Goal: Task Accomplishment & Management: Use online tool/utility

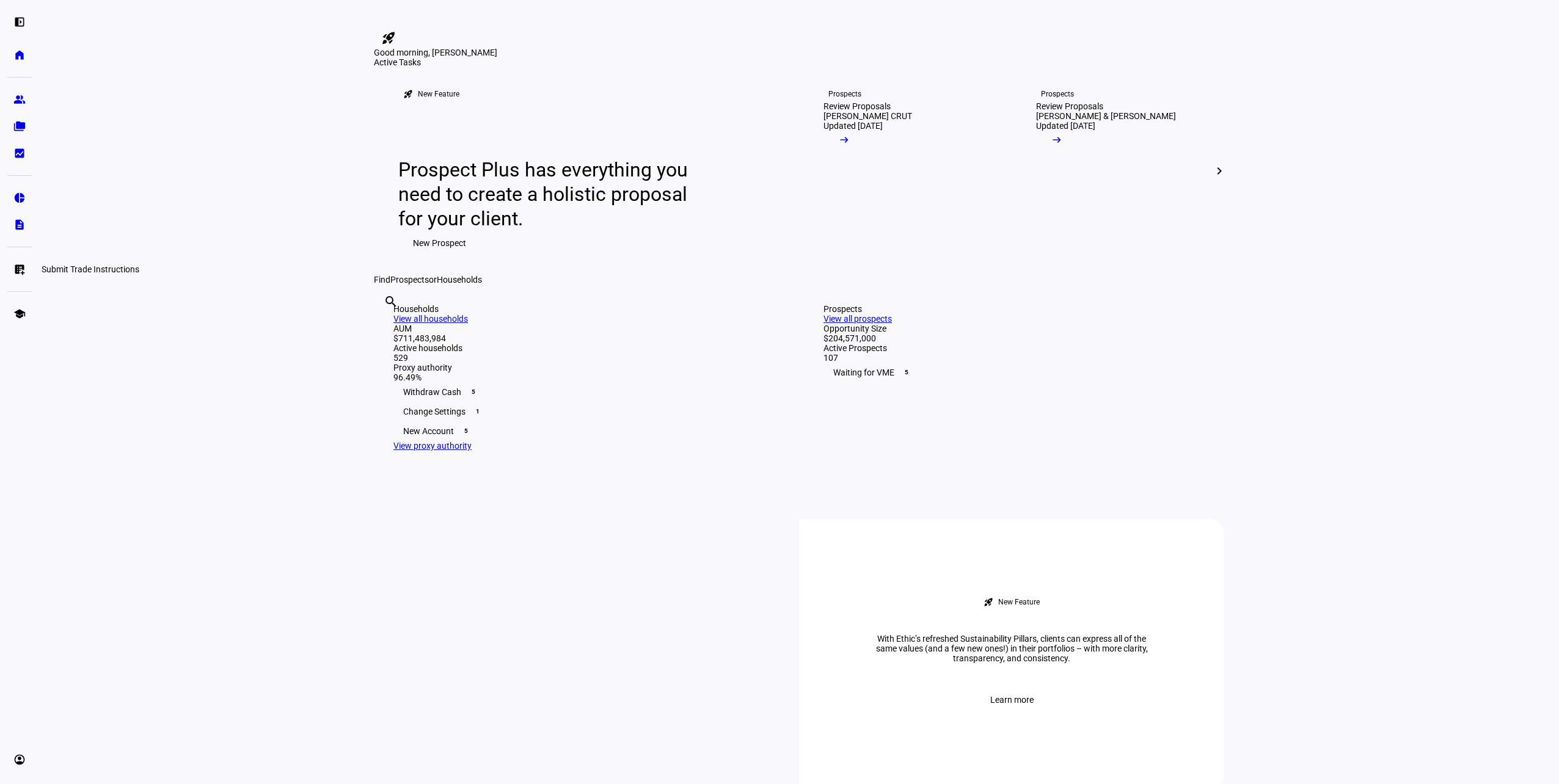
click at [21, 267] on eth-mat-symbol "list_alt_add" at bounding box center [19, 269] width 12 height 12
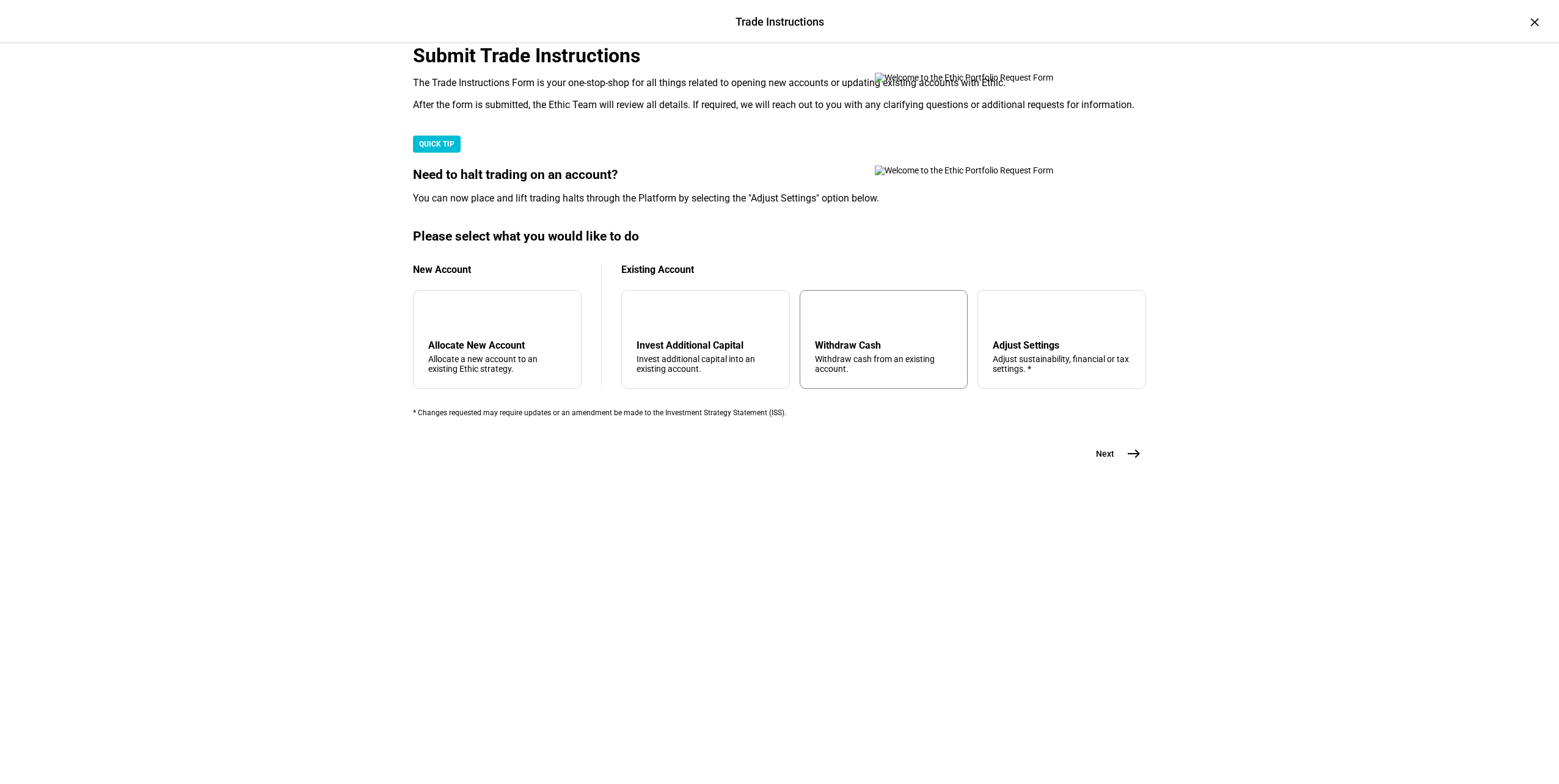
click at [858, 389] on div "arrow_upward Withdraw Cash Withdraw cash from an existing account." at bounding box center [884, 339] width 169 height 99
click at [1116, 466] on button "Next east" at bounding box center [1113, 453] width 65 height 24
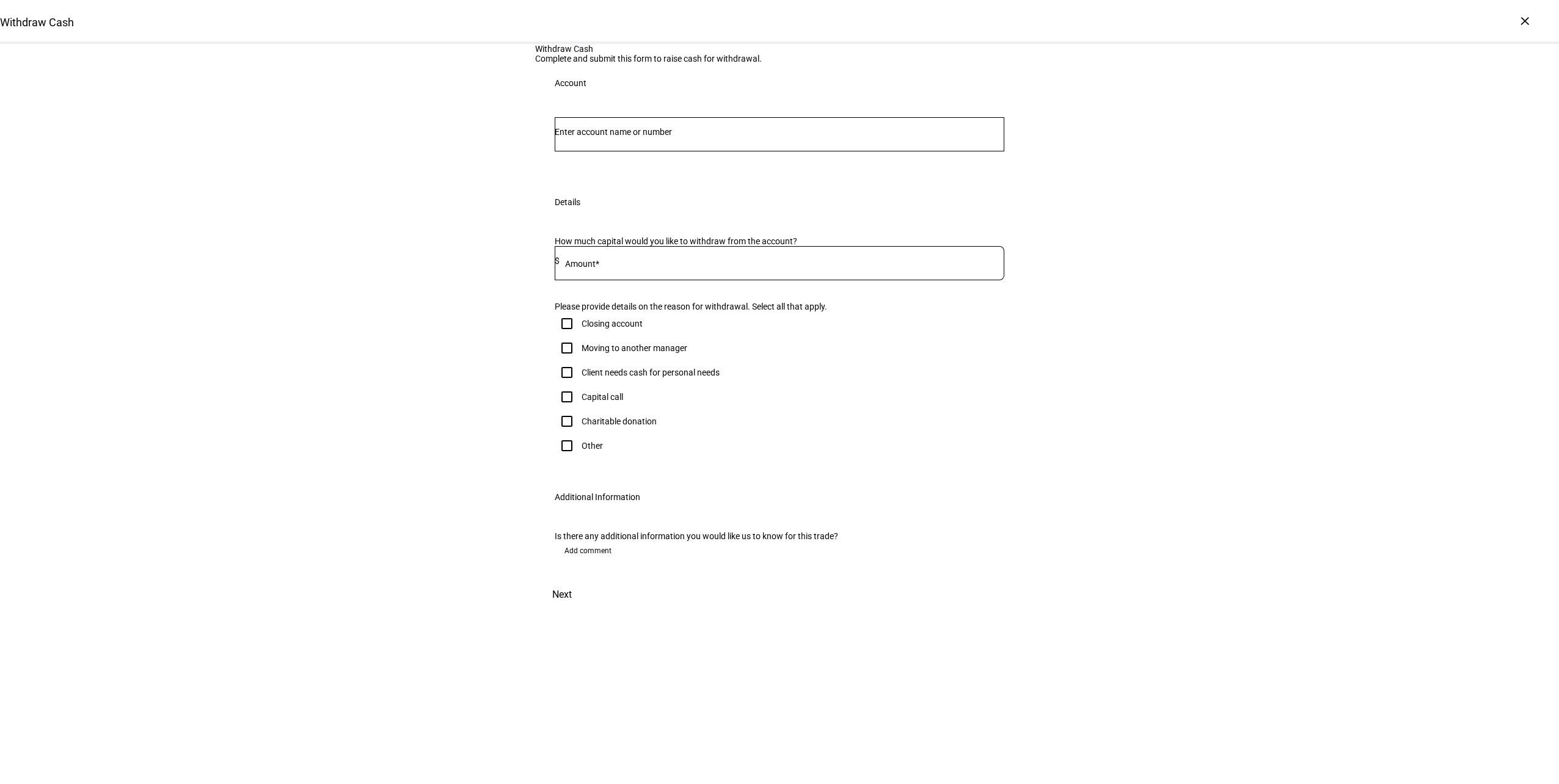
click at [810, 137] on input "Number" at bounding box center [780, 131] width 450 height 10
type input "milb"
click at [678, 316] on span "[PERSON_NAME] erg" at bounding box center [624, 318] width 108 height 14
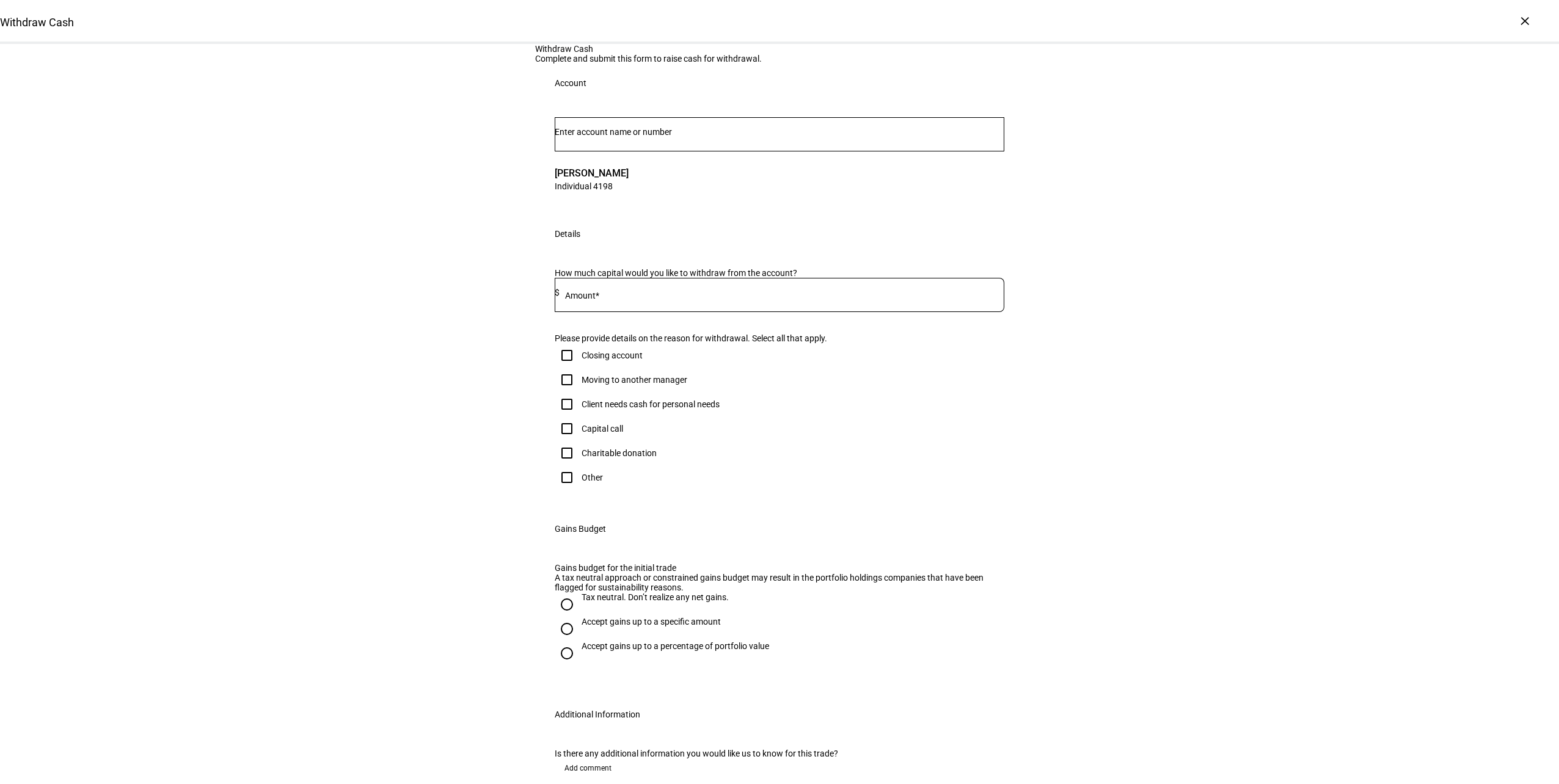
click at [632, 297] on input at bounding box center [782, 292] width 445 height 10
type input "12,000"
click at [593, 409] on div "Client needs cash for personal needs" at bounding box center [650, 404] width 138 height 10
click at [579, 416] on input "Client needs cash for personal needs" at bounding box center [567, 404] width 24 height 24
checkbox input "true"
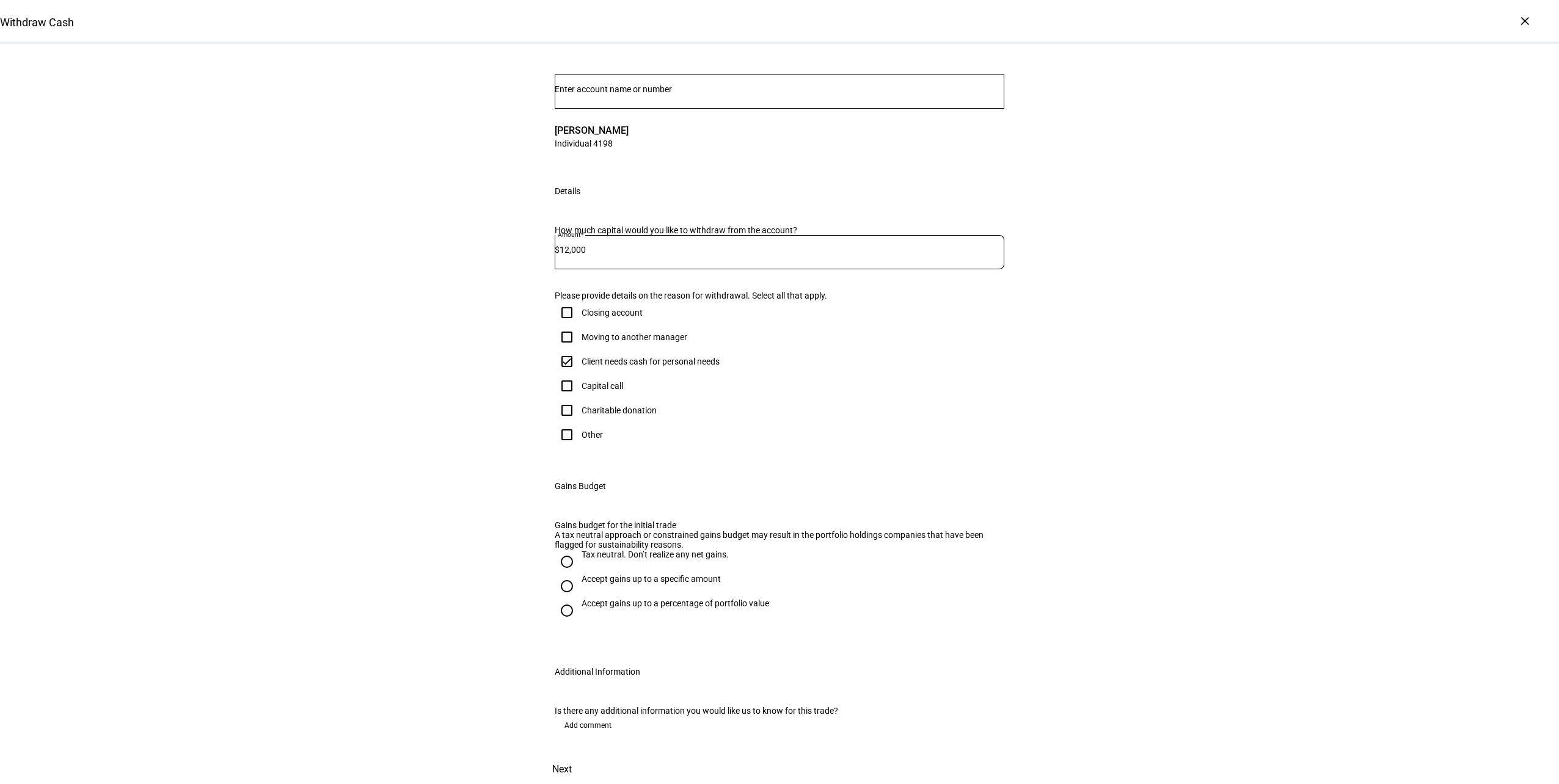
scroll to position [306, 0]
click at [611, 574] on div "Accept gains up to a specific amount" at bounding box center [651, 578] width 139 height 10
click at [579, 574] on input "Accept gains up to a specific amount" at bounding box center [567, 586] width 24 height 24
radio input "true"
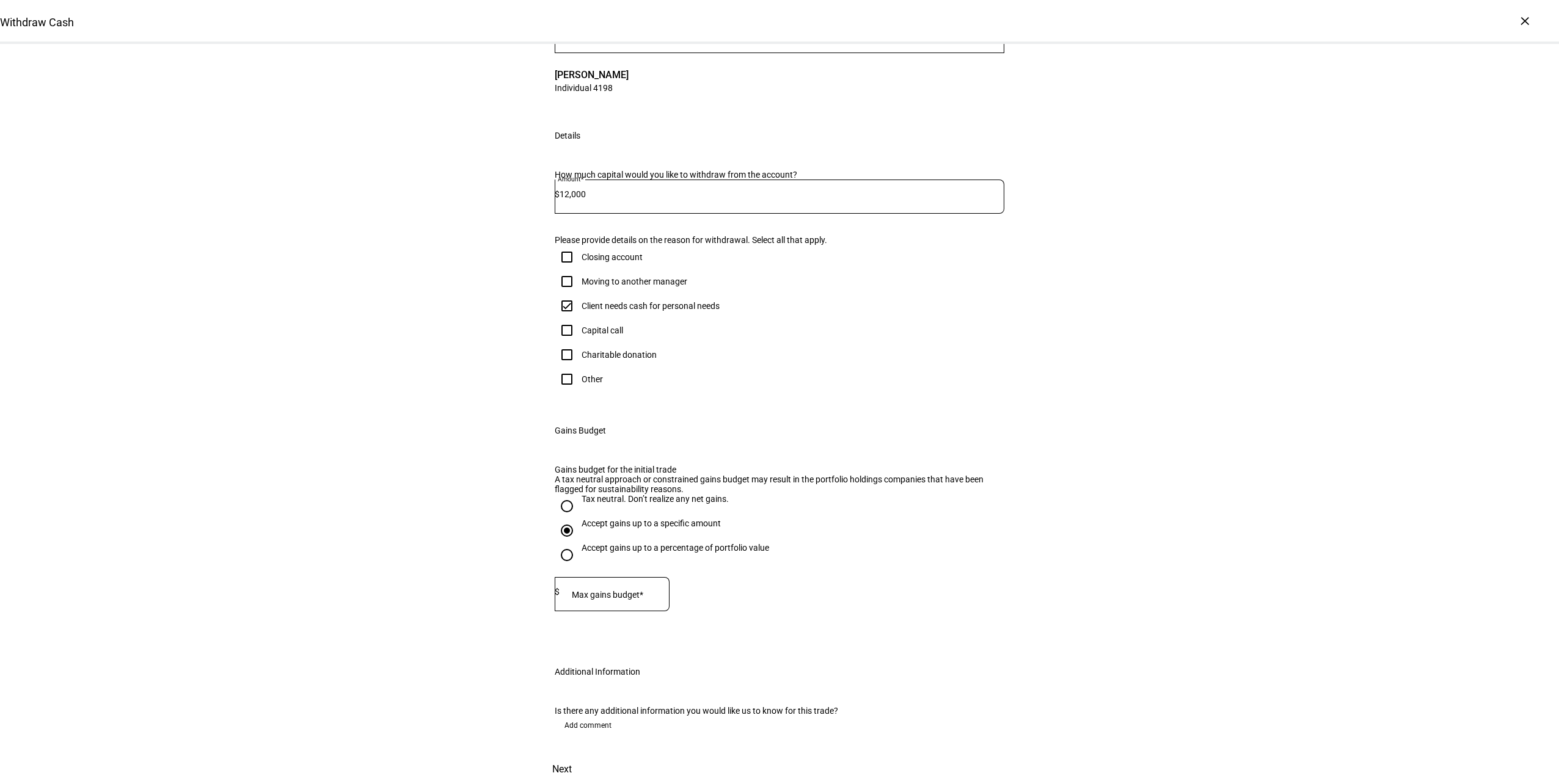
click at [590, 585] on div at bounding box center [615, 594] width 110 height 34
type input "9,000"
click at [589, 755] on span at bounding box center [562, 769] width 54 height 29
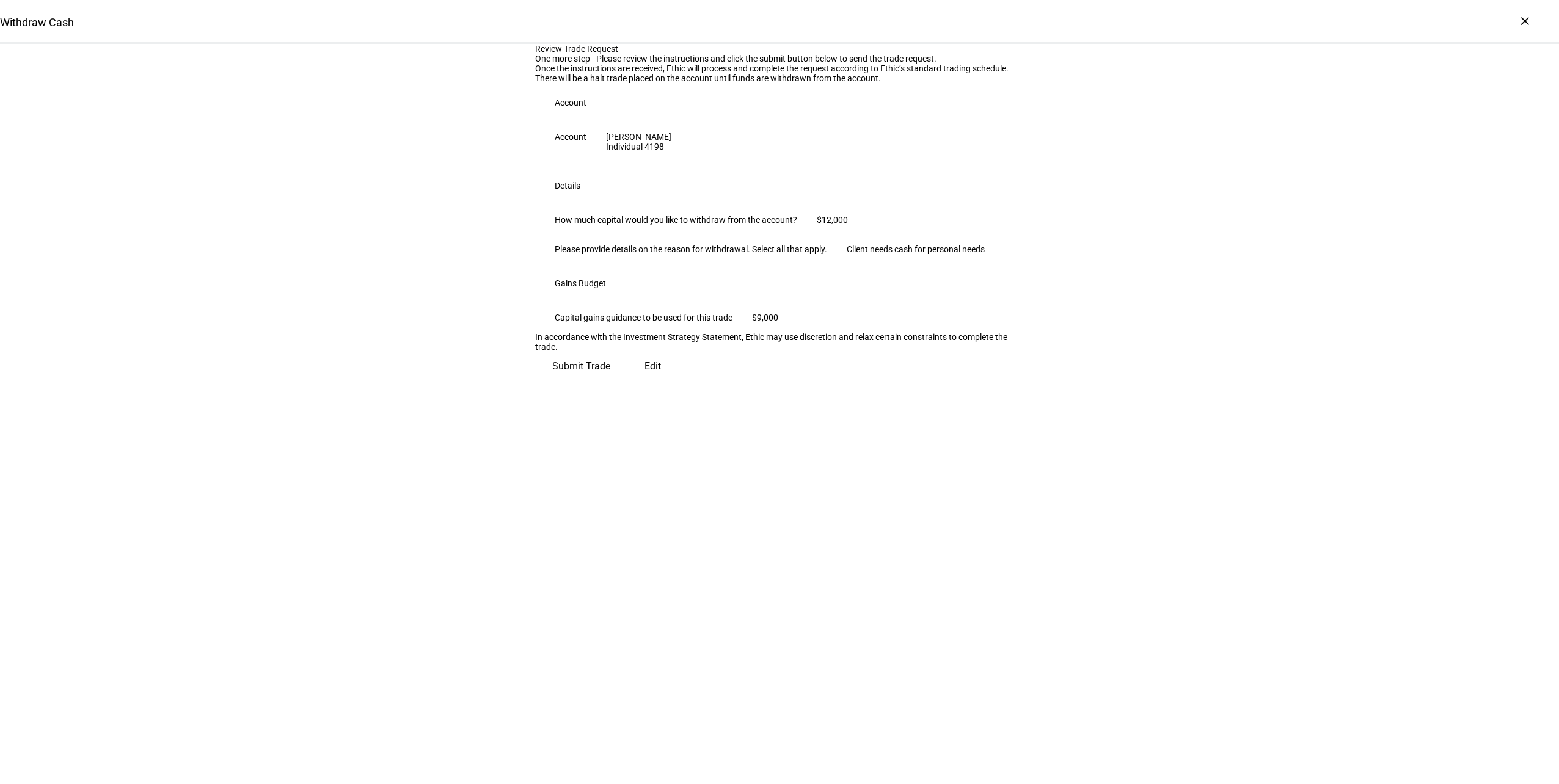
scroll to position [0, 0]
click at [610, 376] on span "Submit Trade" at bounding box center [581, 361] width 58 height 29
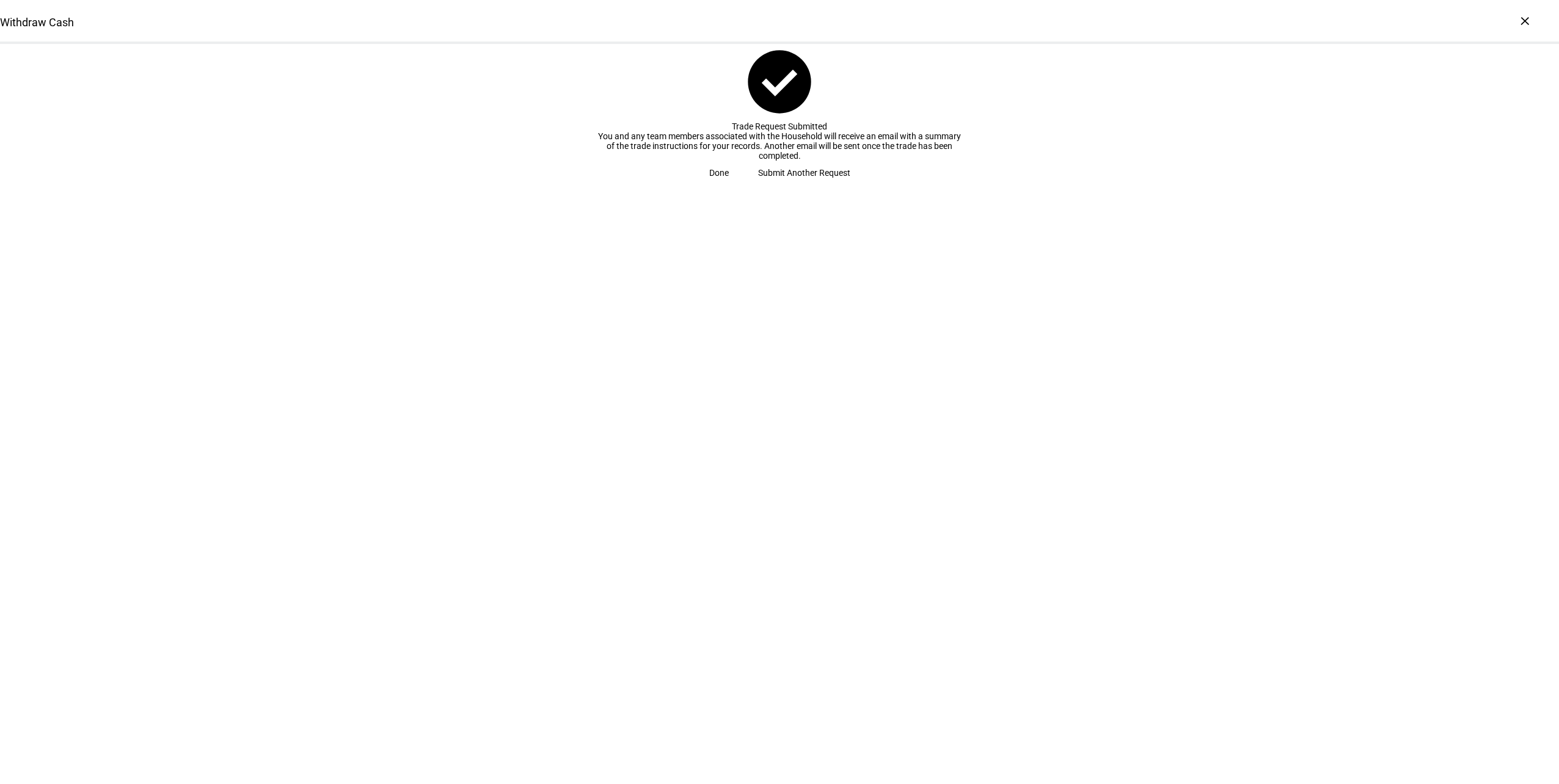
click at [729, 185] on span "Done" at bounding box center [719, 173] width 20 height 24
